Goal: Information Seeking & Learning: Learn about a topic

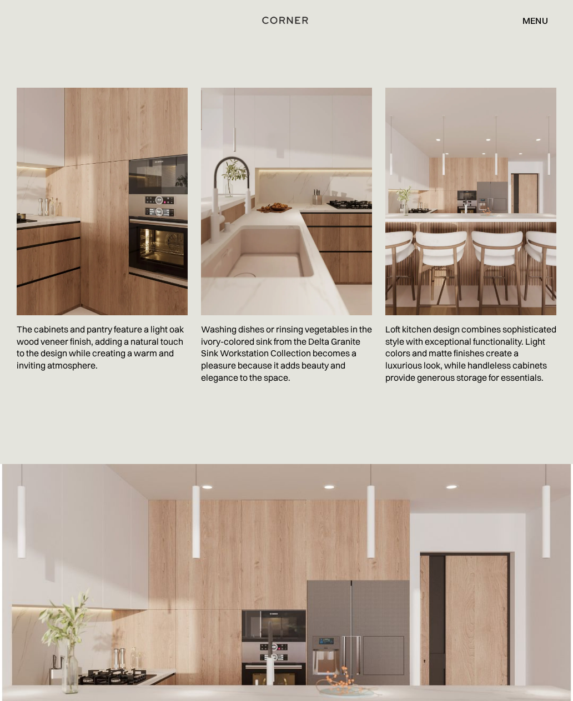
click at [543, 22] on div "menu" at bounding box center [535, 20] width 26 height 9
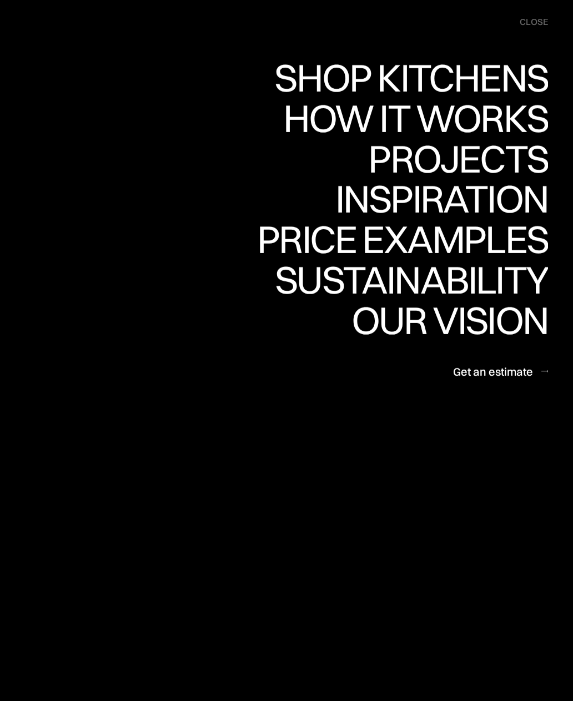
click at [507, 319] on div "Our vision" at bounding box center [445, 320] width 206 height 39
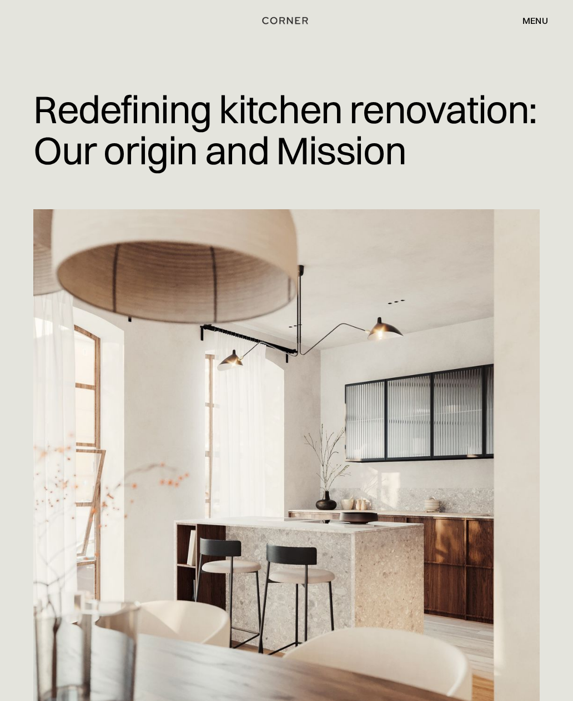
click at [538, 21] on div "menu" at bounding box center [535, 20] width 26 height 9
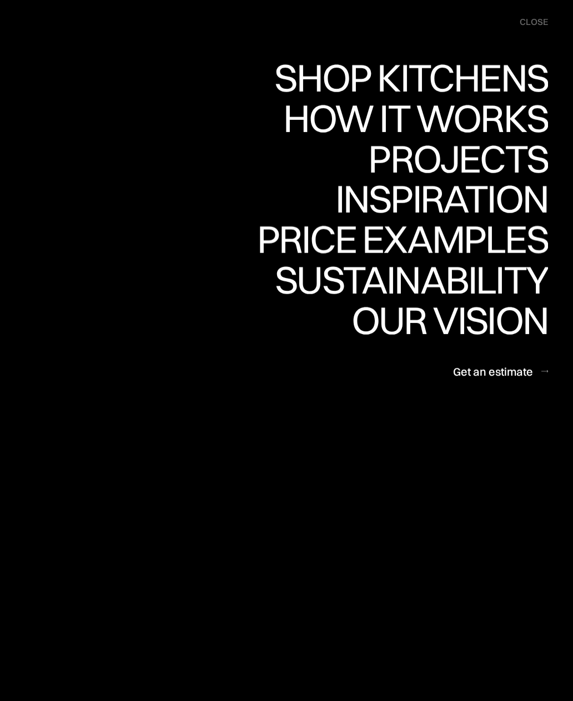
click at [522, 243] on div "Price examples" at bounding box center [402, 239] width 291 height 39
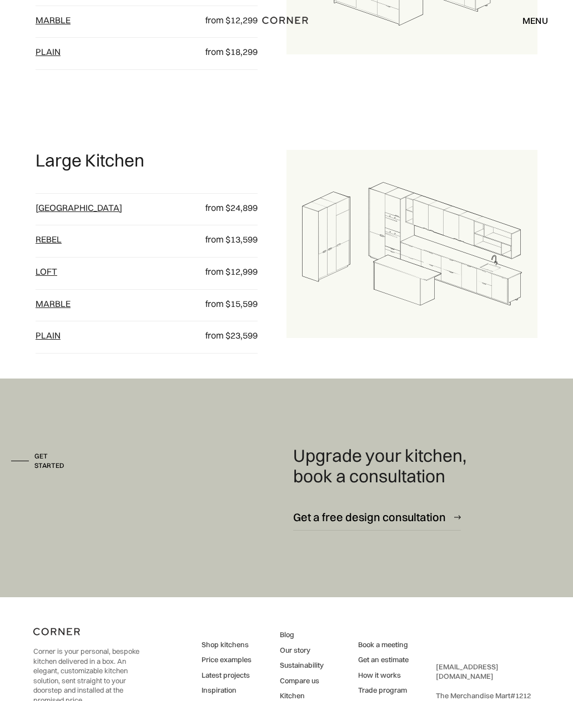
scroll to position [1386, 0]
click at [47, 309] on link "Marble" at bounding box center [53, 303] width 35 height 11
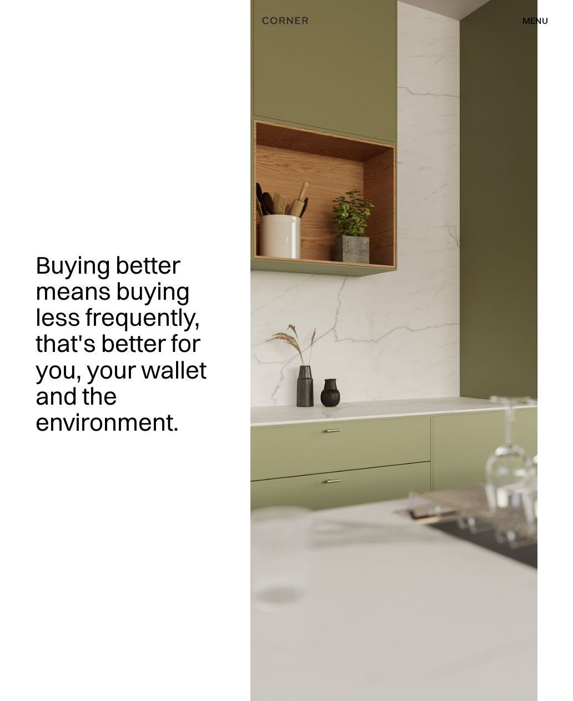
scroll to position [1423, 0]
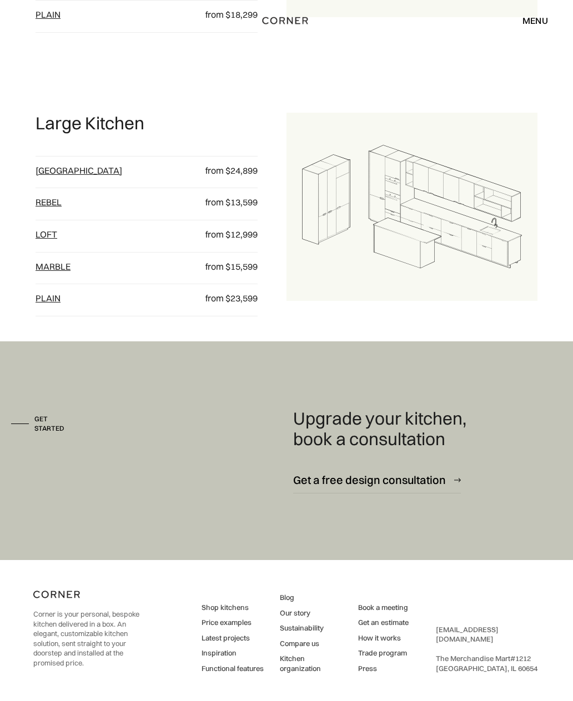
click at [247, 305] on p "from $23,599" at bounding box center [223, 299] width 68 height 12
click at [51, 304] on link "plain" at bounding box center [48, 298] width 25 height 11
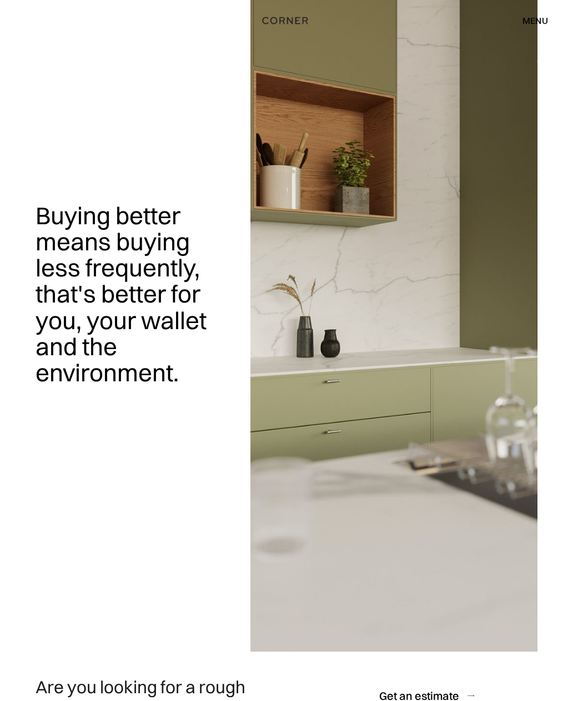
scroll to position [0, 0]
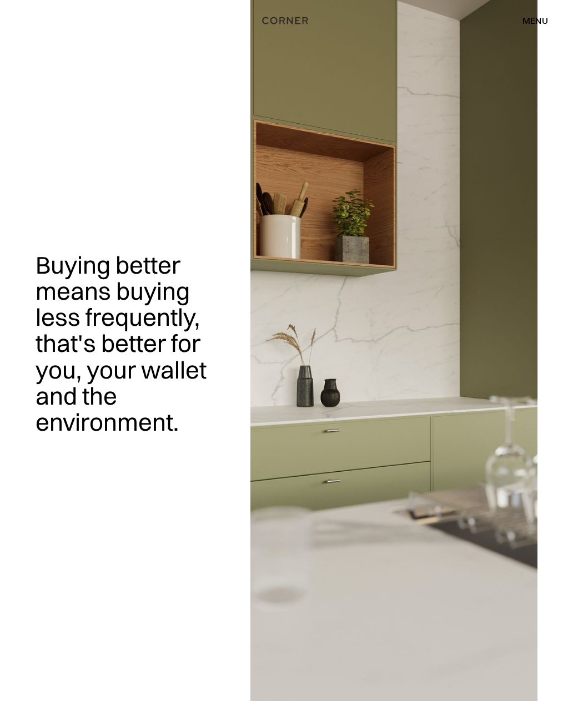
click at [543, 19] on div "menu" at bounding box center [535, 20] width 26 height 9
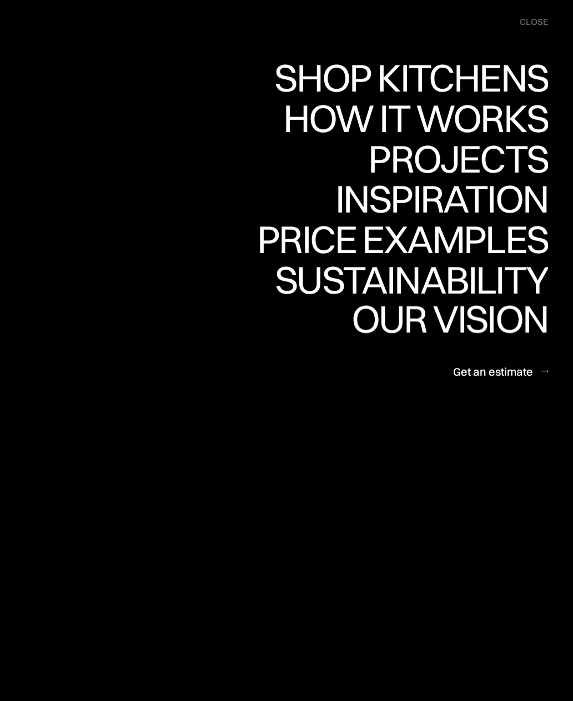
click at [499, 326] on div "Our vision" at bounding box center [445, 318] width 206 height 39
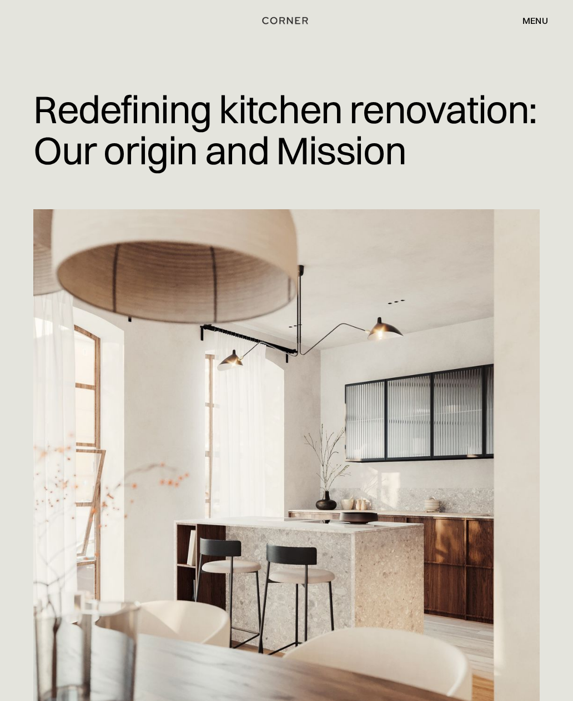
click at [544, 27] on div "menu close" at bounding box center [529, 20] width 37 height 19
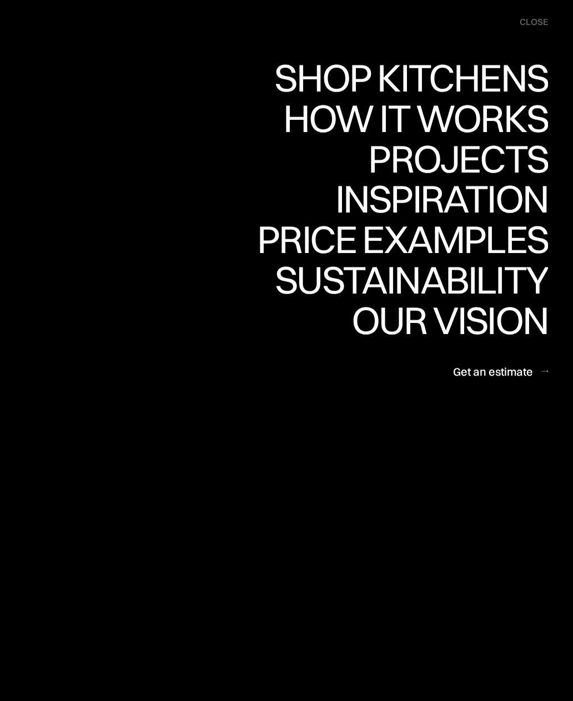
click at [542, 26] on div "close" at bounding box center [534, 22] width 28 height 12
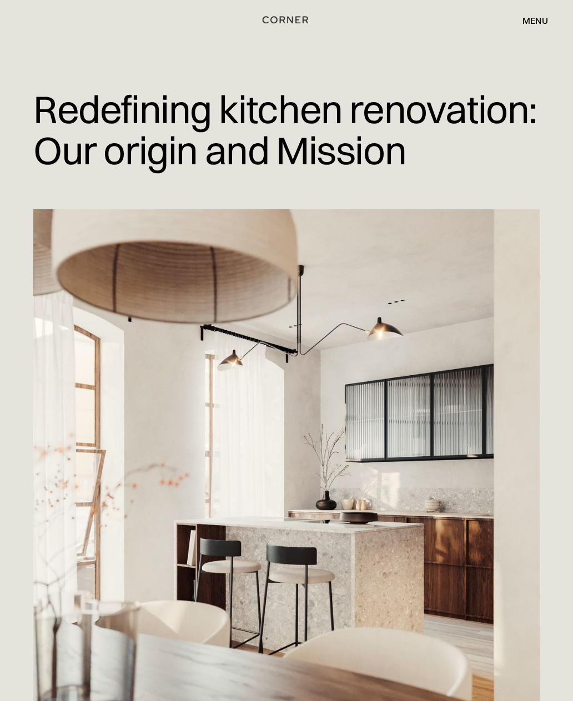
click at [290, 16] on img "home" at bounding box center [286, 20] width 46 height 14
